Goal: Navigation & Orientation: Find specific page/section

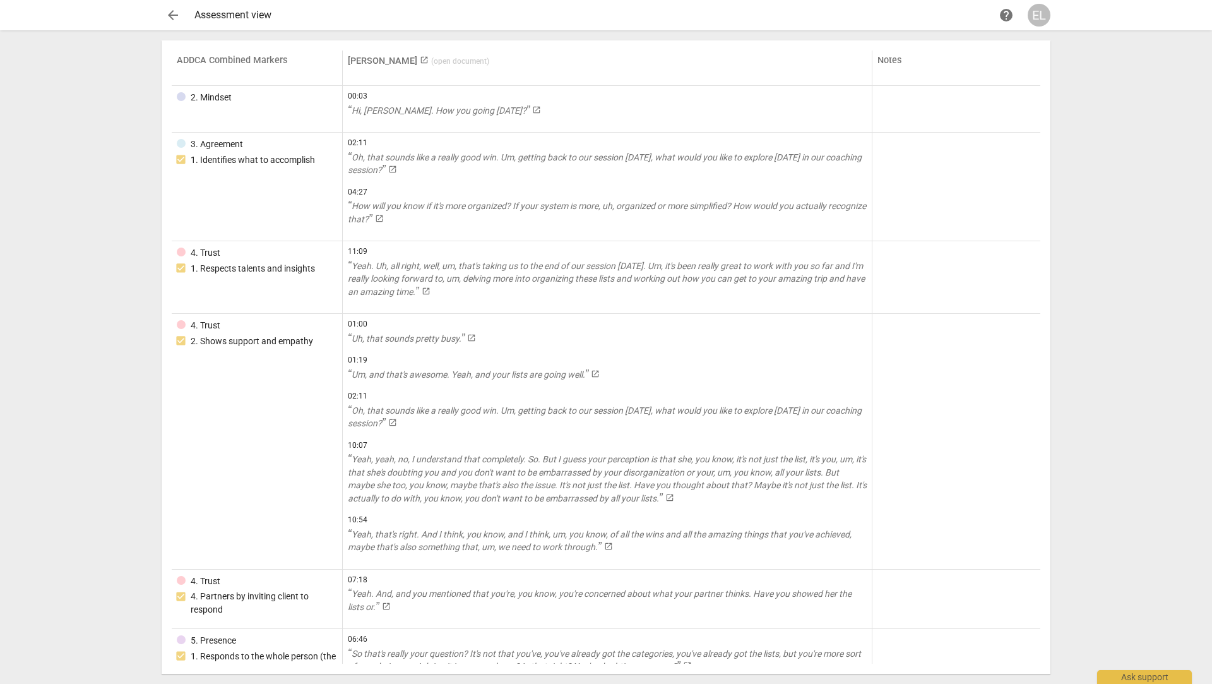
scroll to position [859, 0]
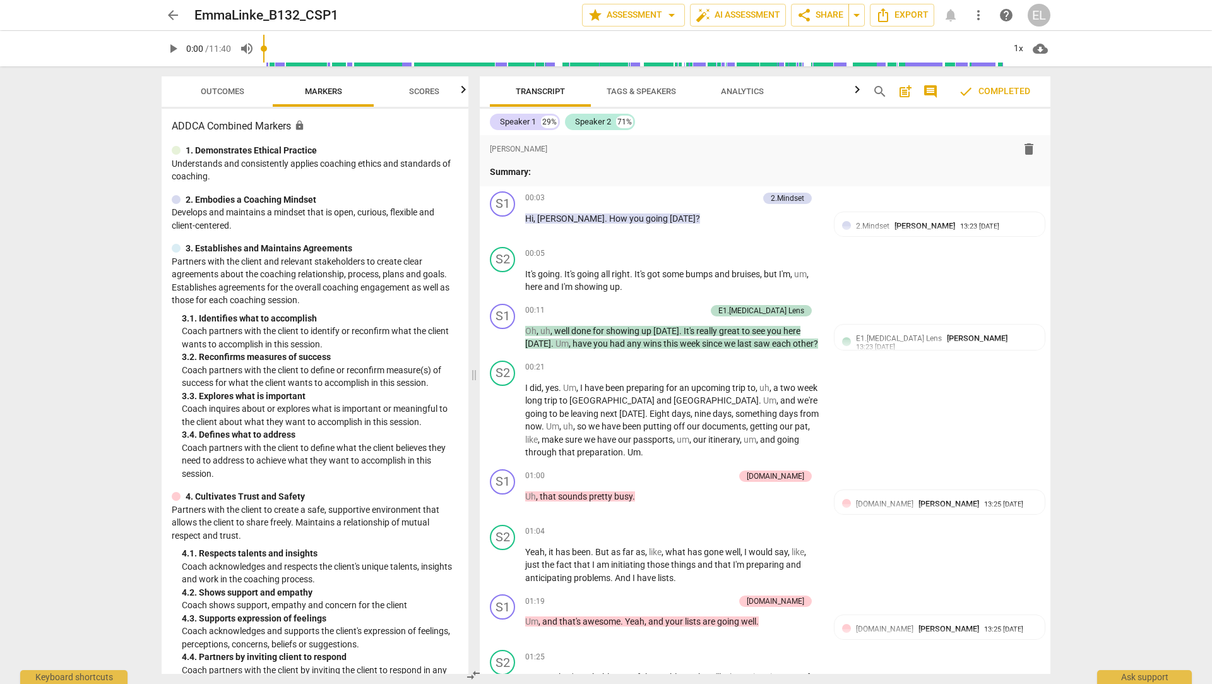
scroll to position [2786, 0]
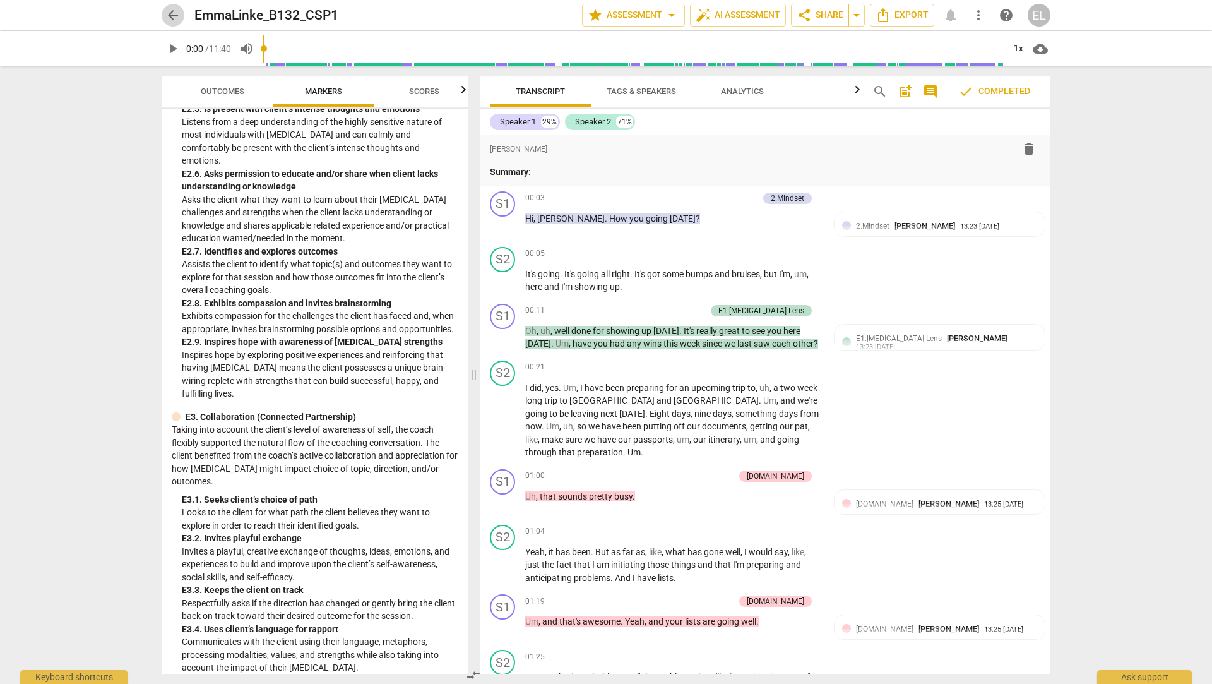
click at [169, 10] on span "arrow_back" at bounding box center [172, 15] width 15 height 15
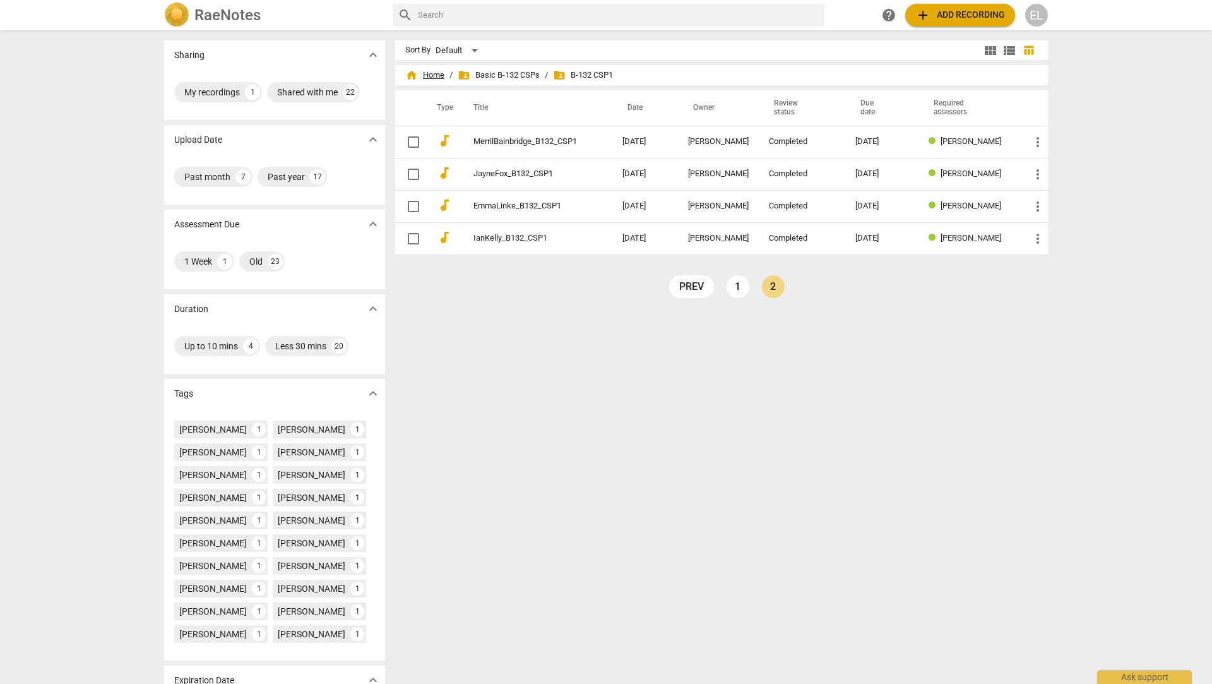
click at [432, 74] on span "home Home" at bounding box center [424, 75] width 39 height 13
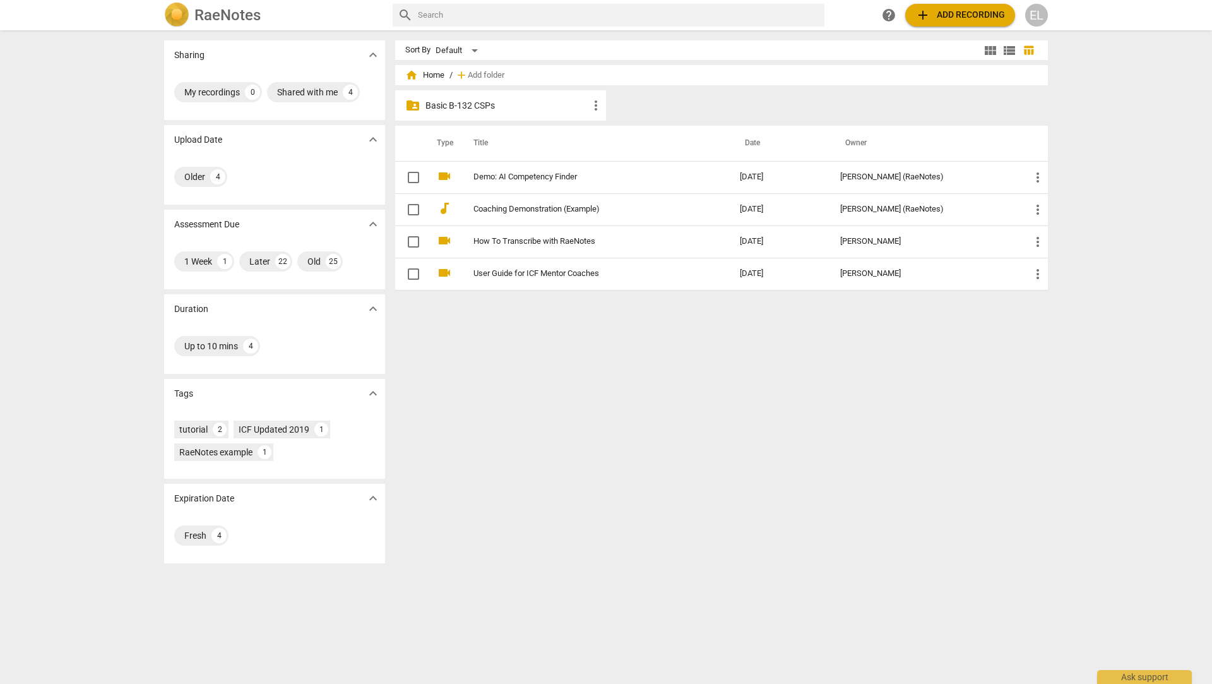
click at [425, 78] on span "home Home" at bounding box center [424, 75] width 39 height 13
click at [434, 107] on p "Basic B-132 CSPs" at bounding box center [506, 105] width 163 height 13
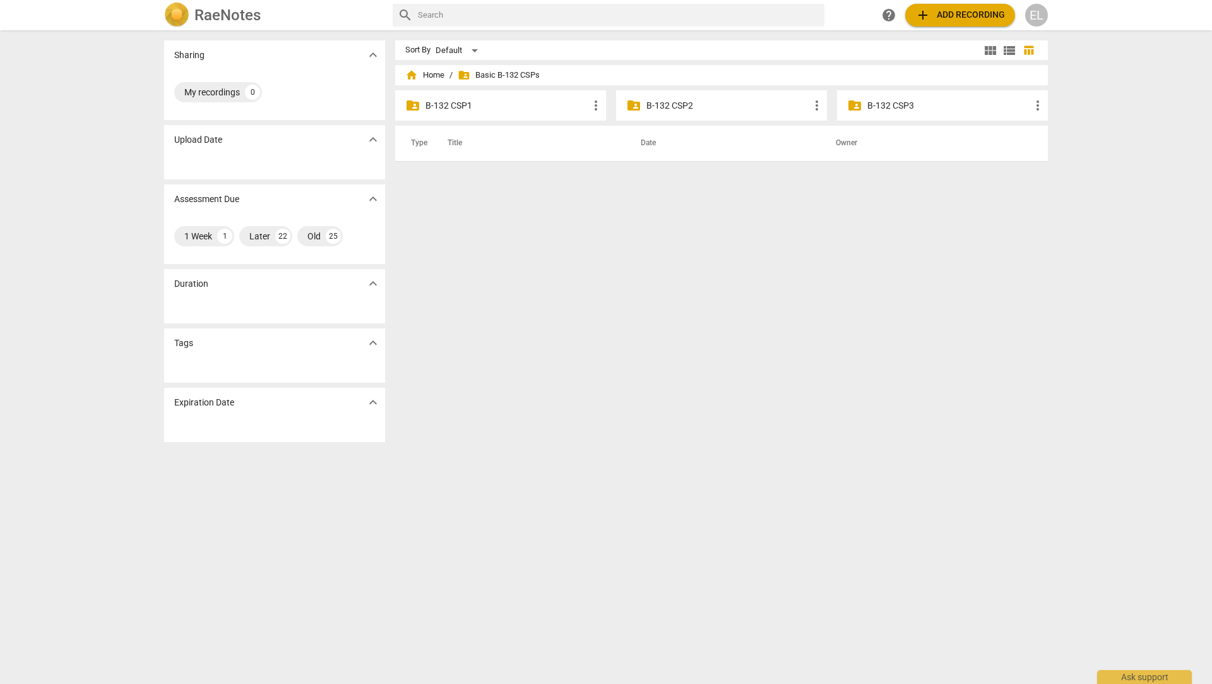
click at [641, 109] on div "folder_shared B-132 CSP2 more_vert" at bounding box center [721, 105] width 211 height 30
click at [656, 106] on p "B-132 CSP2" at bounding box center [727, 105] width 163 height 13
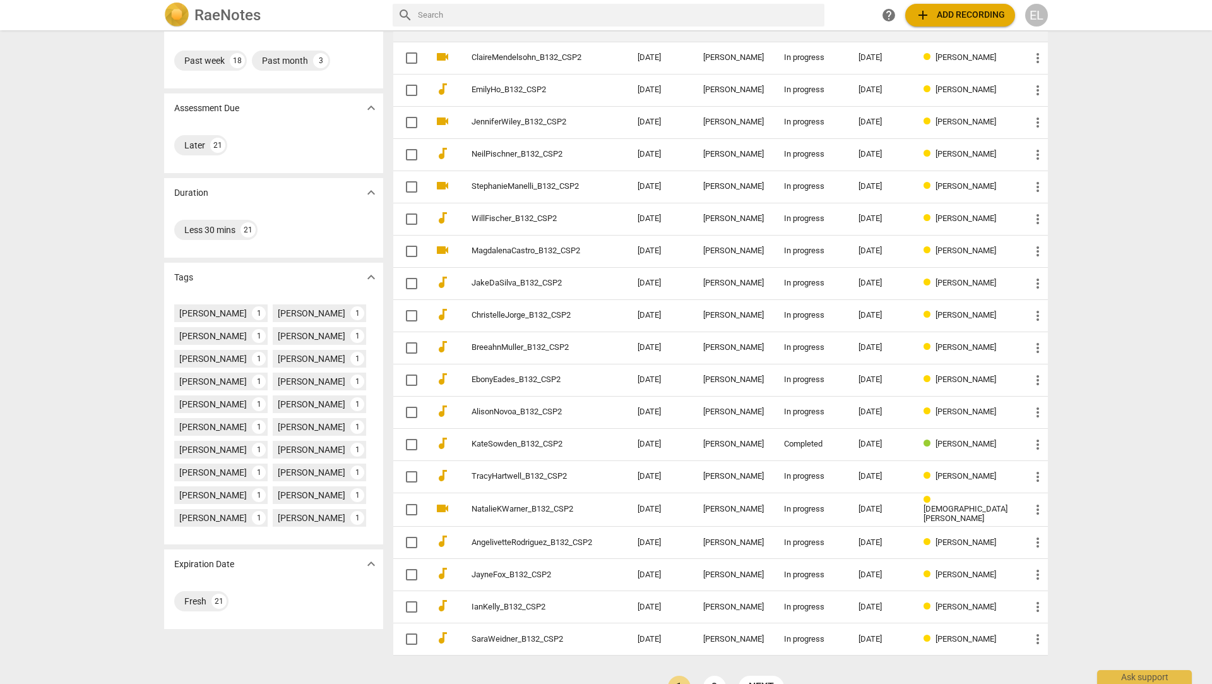
scroll to position [145, 0]
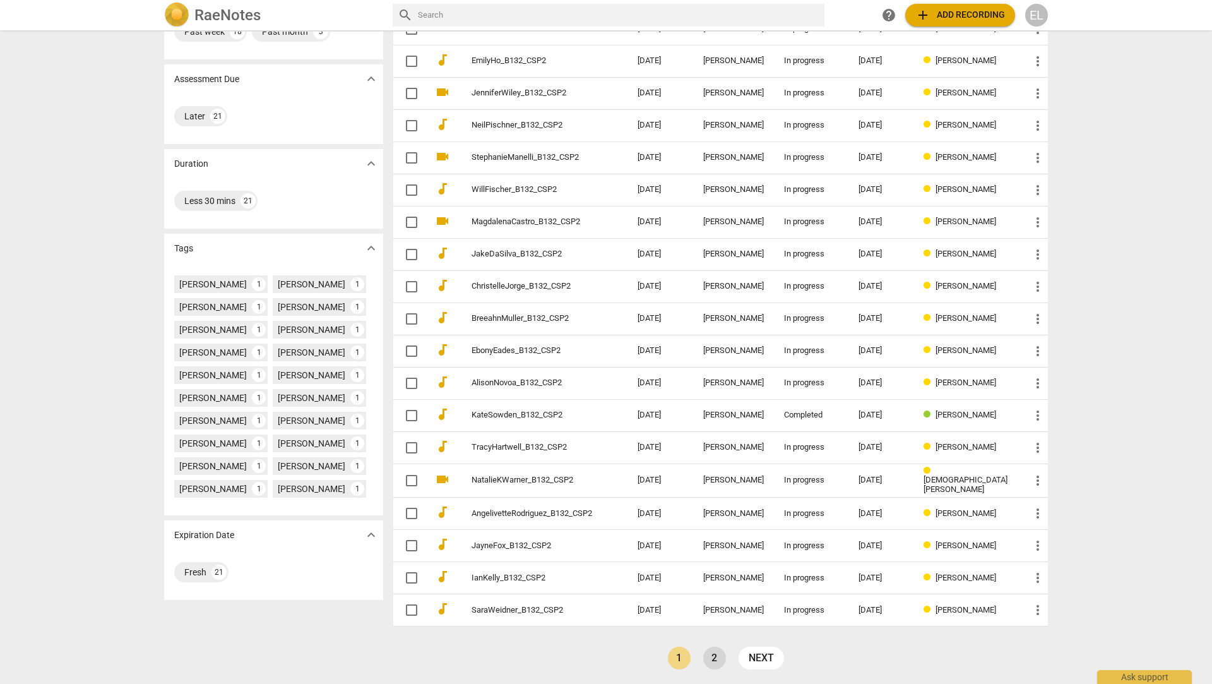
click at [722, 654] on link "2" at bounding box center [714, 657] width 23 height 23
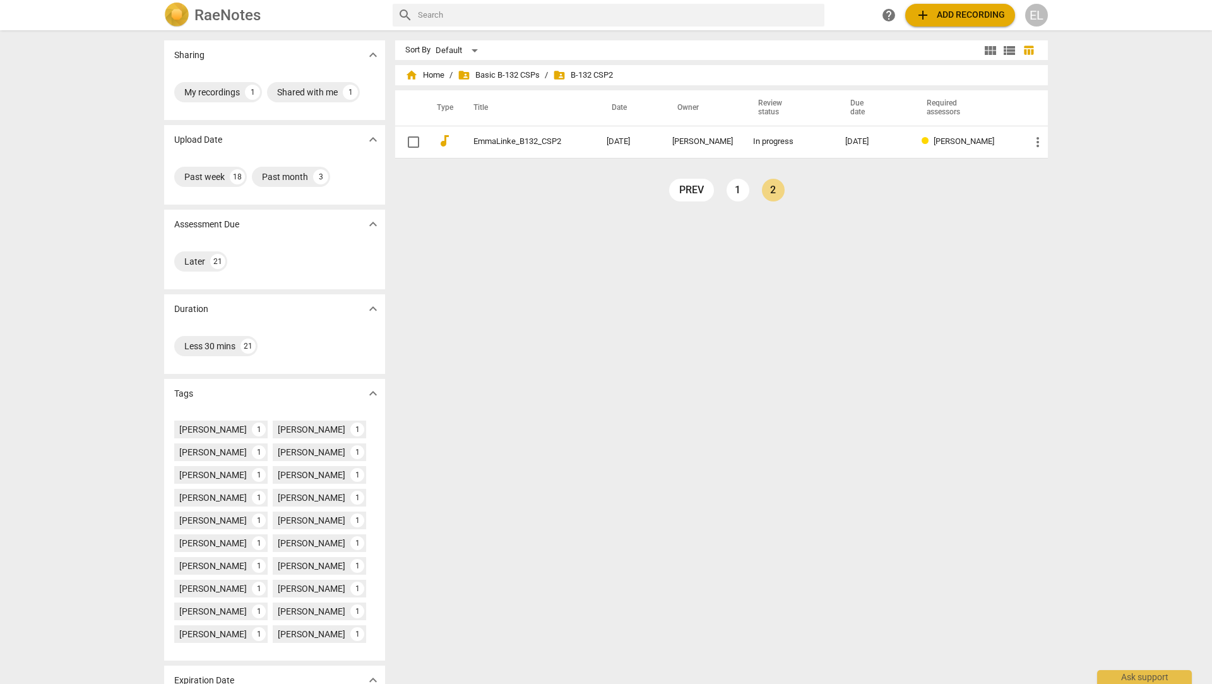
click at [498, 68] on div "home Home / folder_shared Basic B-132 CSPs / folder_shared B-132 CSP2" at bounding box center [721, 75] width 632 height 20
click at [498, 80] on span "folder_shared Basic B-132 CSPs" at bounding box center [499, 75] width 82 height 13
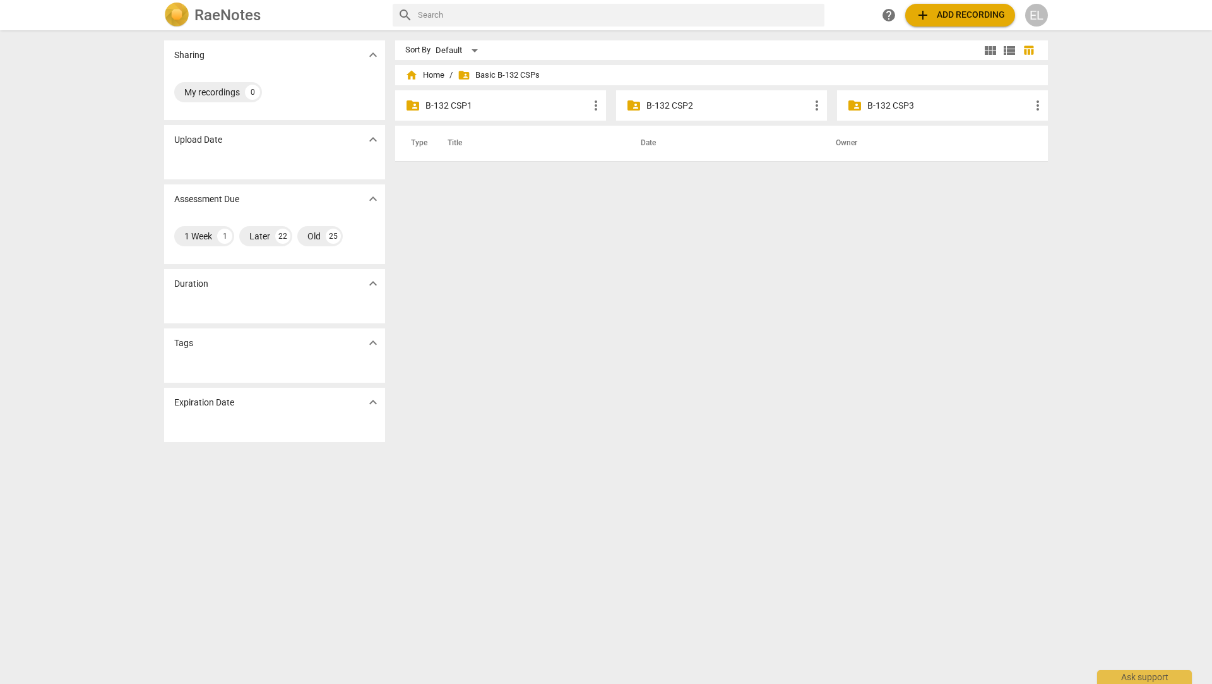
click at [857, 104] on span "folder_shared" at bounding box center [854, 105] width 15 height 15
